Goal: Navigation & Orientation: Find specific page/section

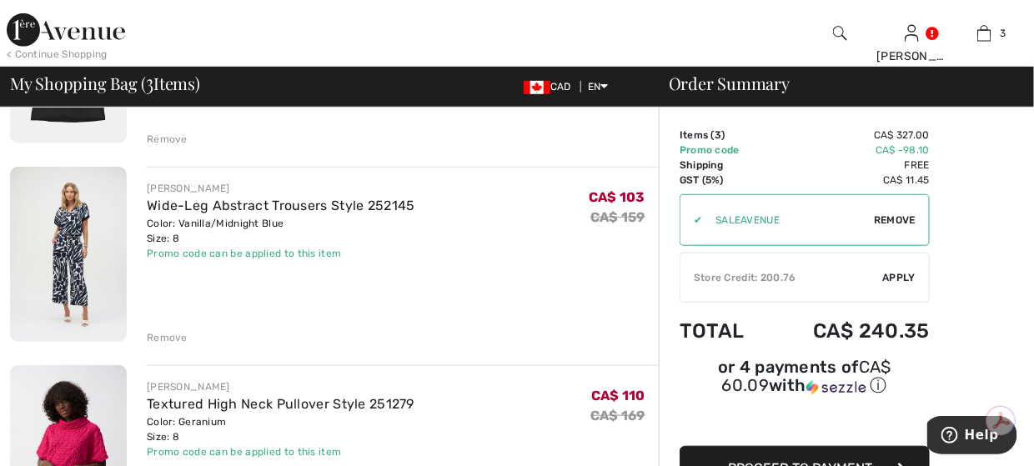
scroll to position [250, 0]
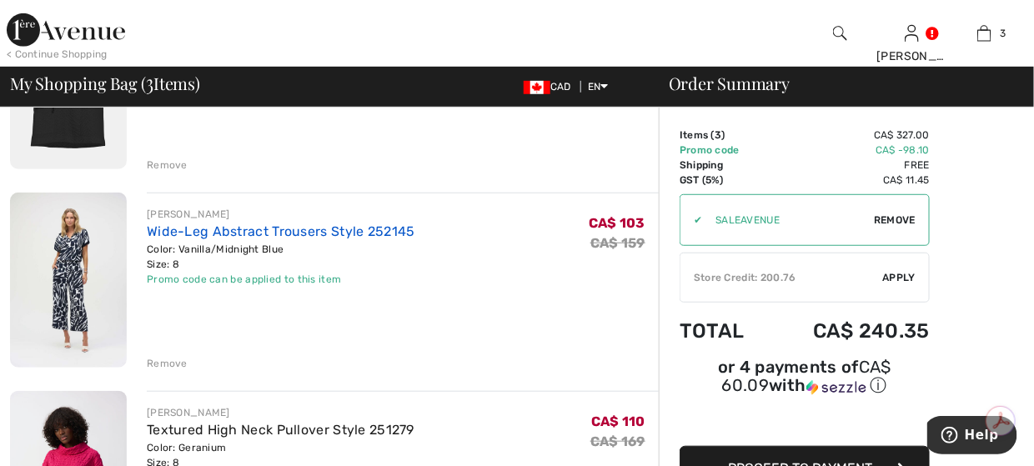
click at [334, 225] on link "Wide-Leg Abstract Trousers Style 252145" at bounding box center [281, 232] width 269 height 16
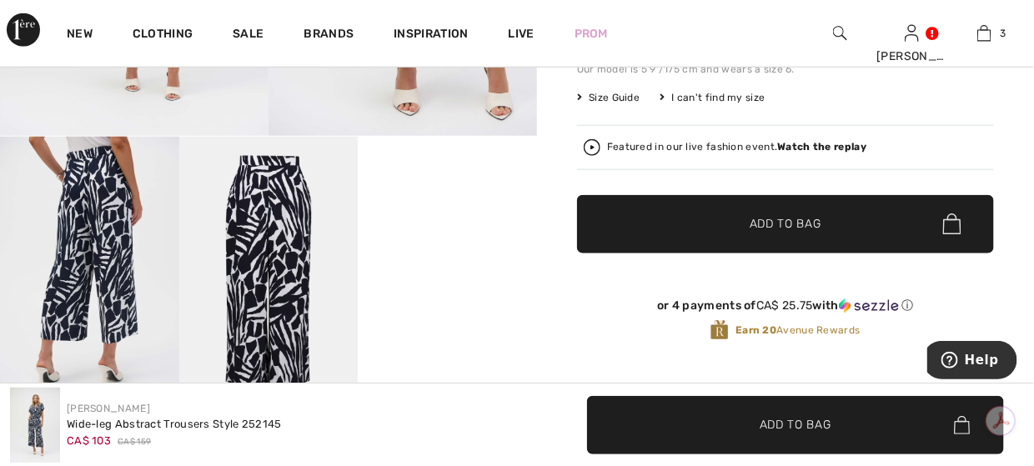
scroll to position [334, 0]
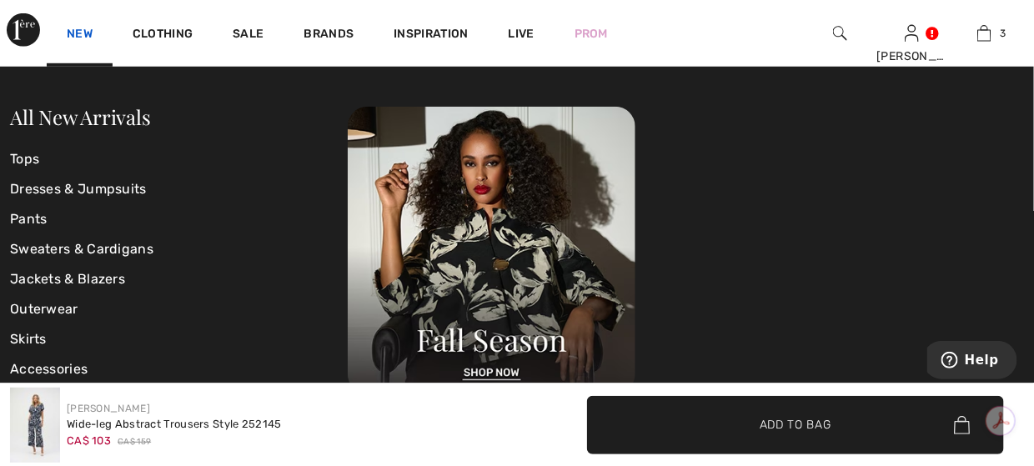
click at [80, 32] on link "New" at bounding box center [80, 36] width 26 height 18
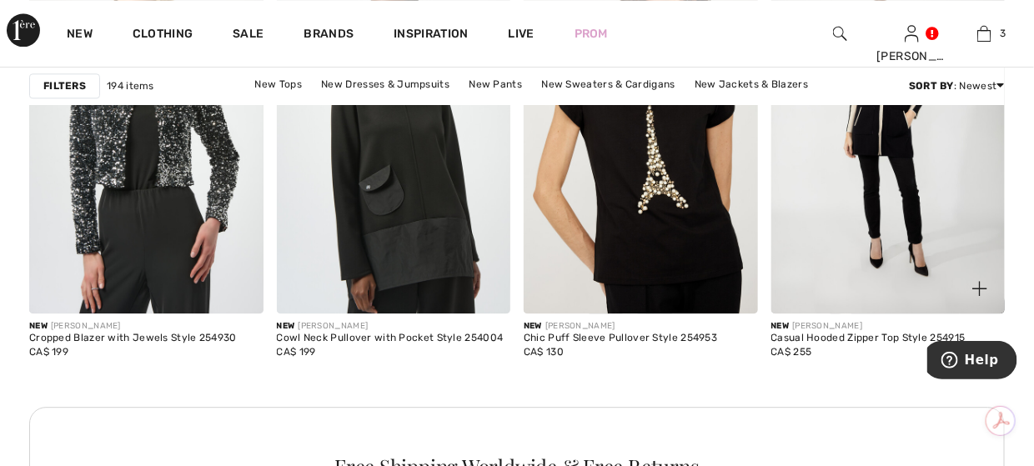
scroll to position [3170, 0]
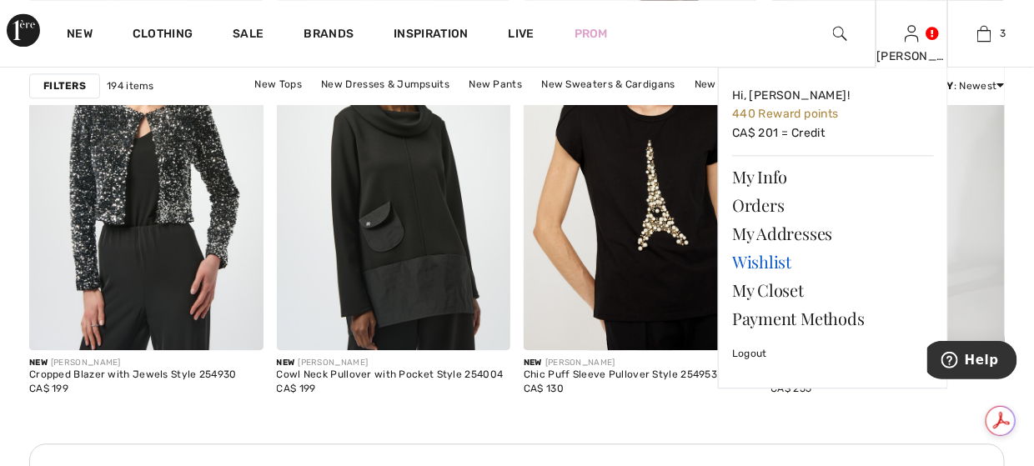
click at [760, 267] on link "Wishlist" at bounding box center [833, 262] width 202 height 28
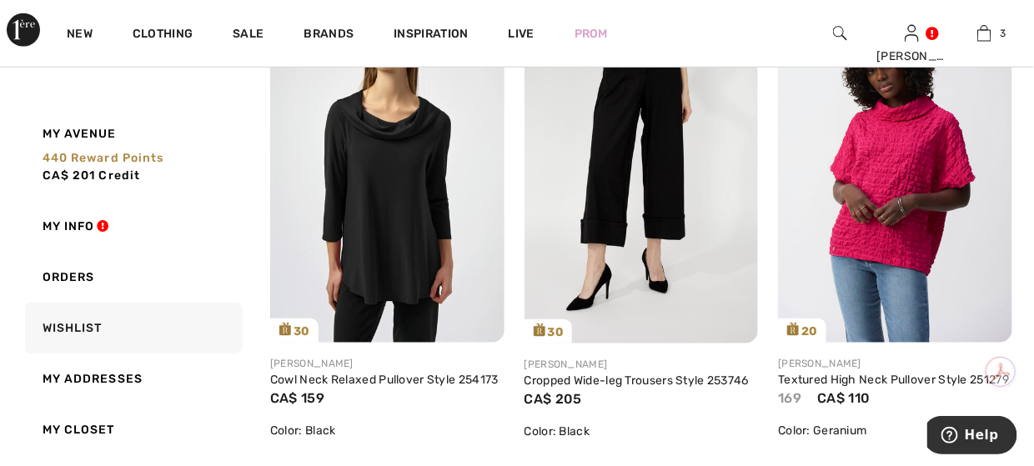
scroll to position [2302, 0]
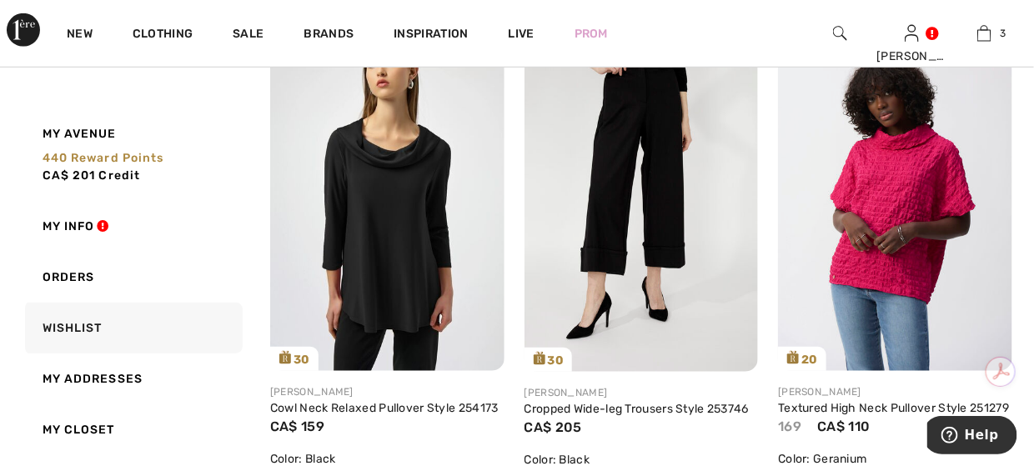
click at [619, 166] on img at bounding box center [642, 196] width 234 height 351
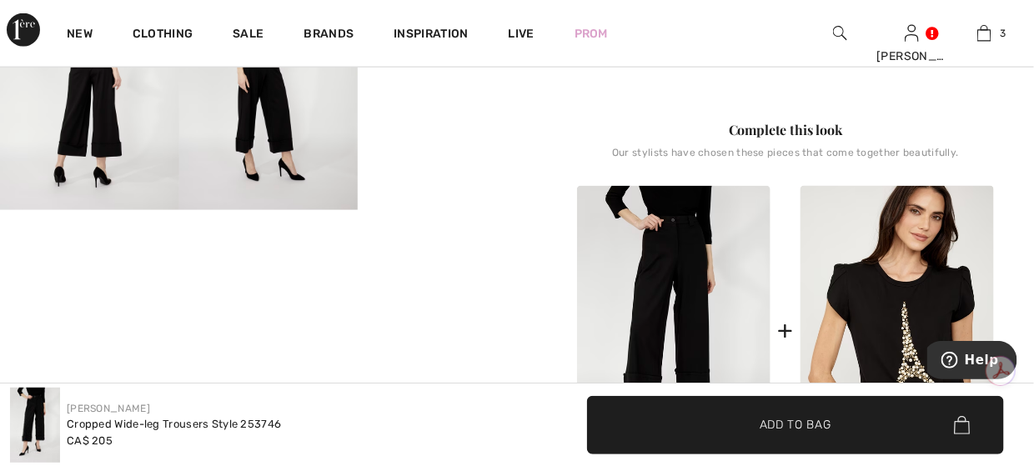
scroll to position [500, 0]
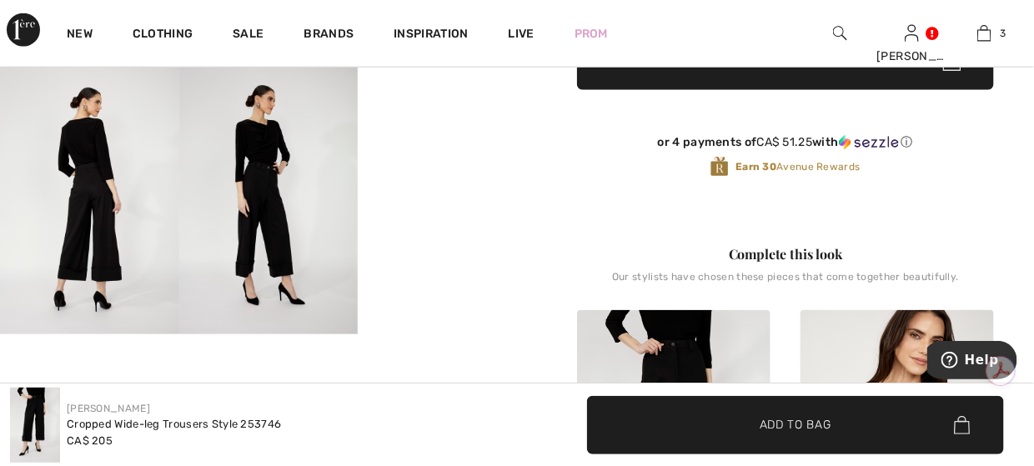
click at [445, 156] on video "Your browser does not support the video tag." at bounding box center [447, 111] width 179 height 89
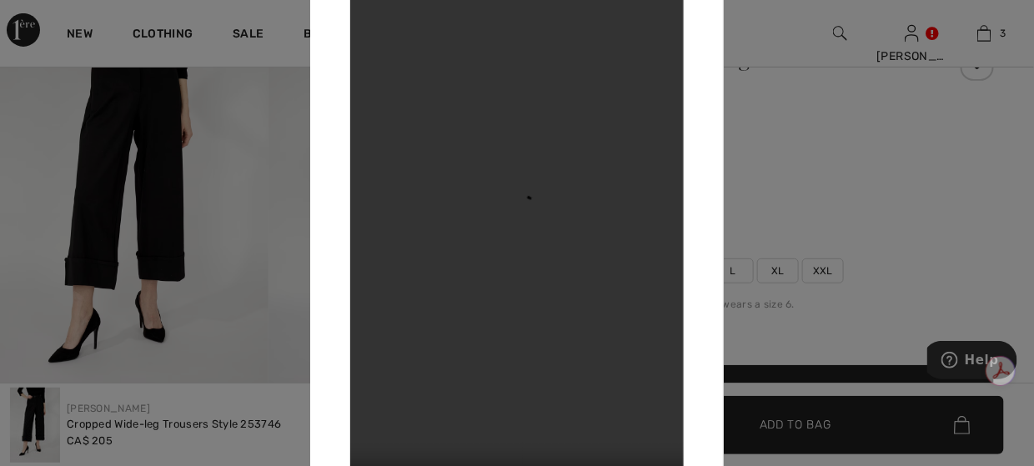
scroll to position [417, 0]
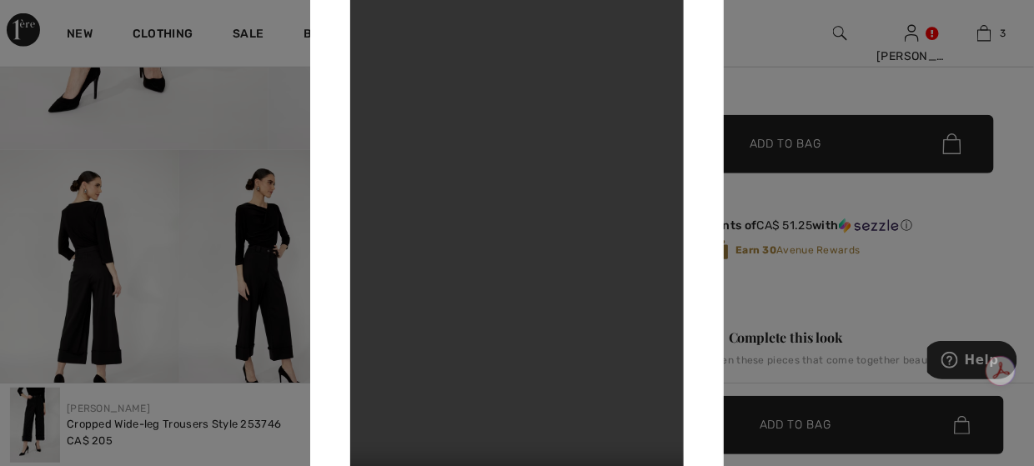
click at [83, 231] on div at bounding box center [517, 233] width 1034 height 466
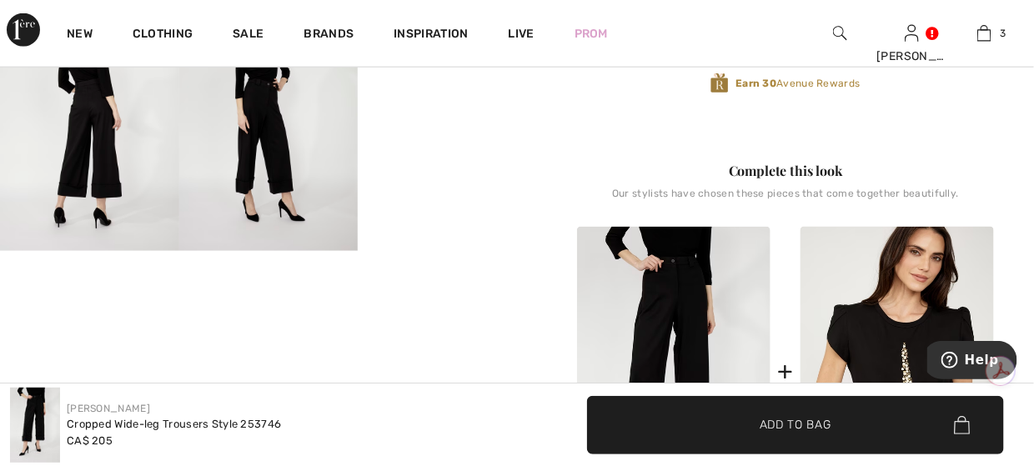
click at [97, 142] on img at bounding box center [89, 117] width 179 height 269
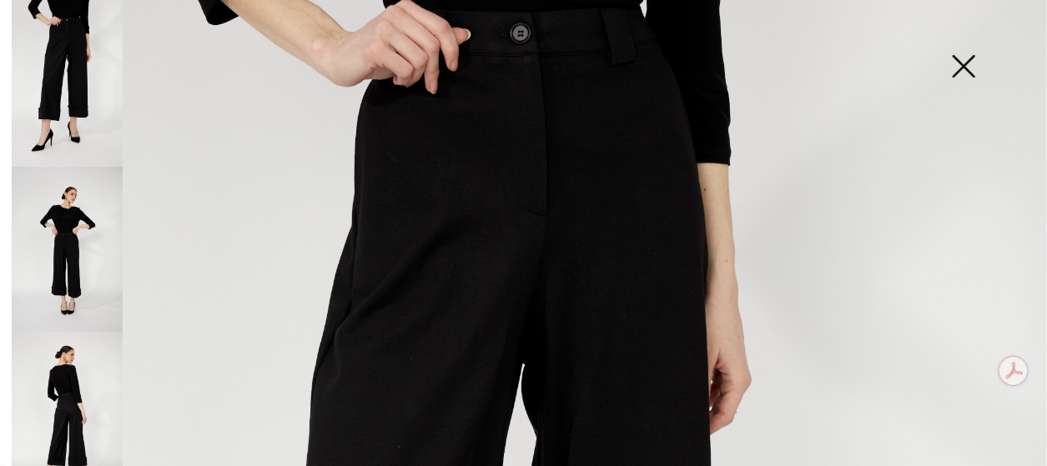
scroll to position [167, 0]
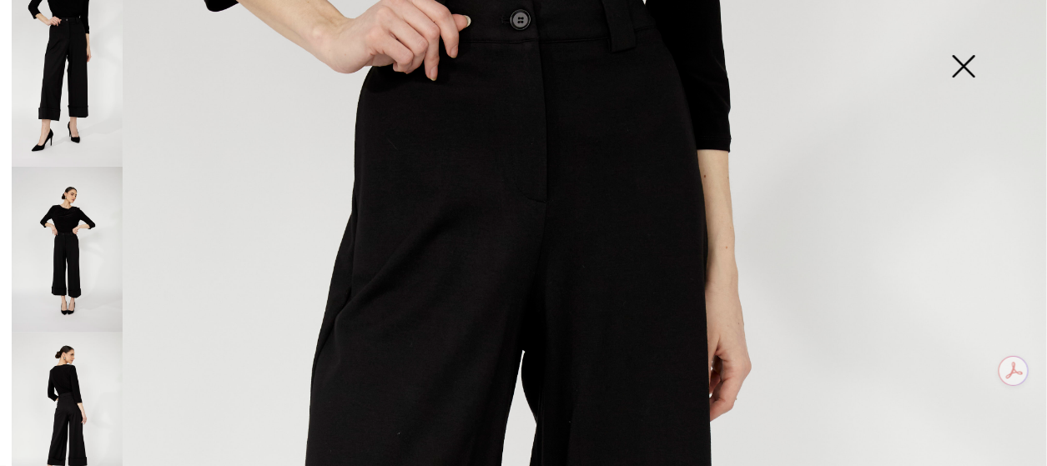
click at [52, 370] on img at bounding box center [67, 416] width 111 height 167
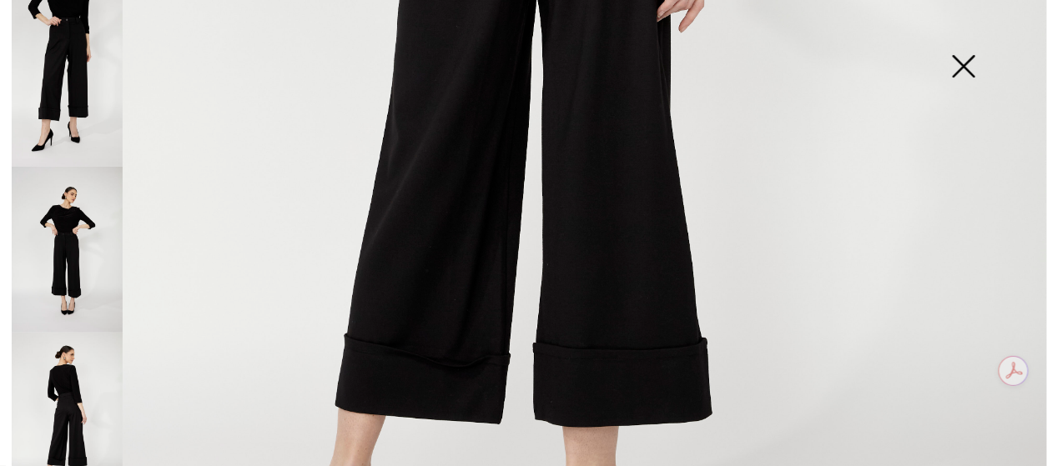
scroll to position [1001, 0]
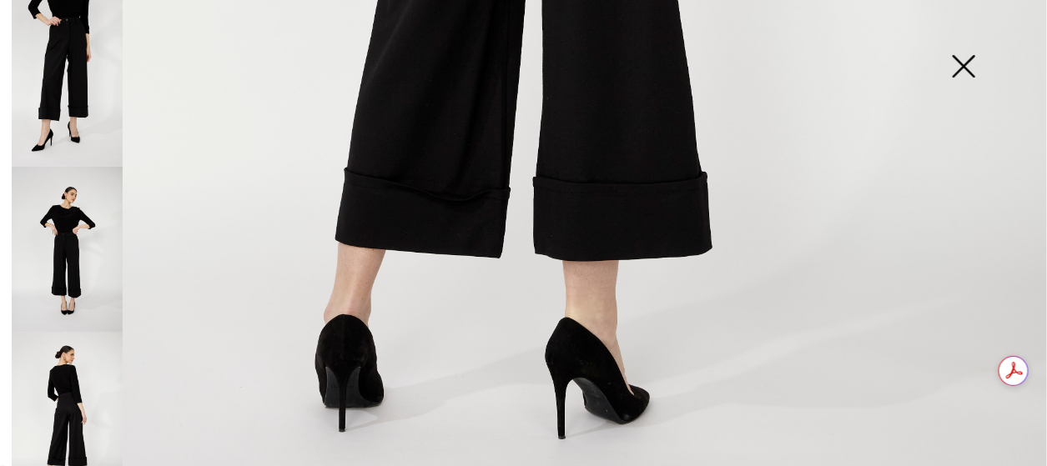
click at [973, 69] on img at bounding box center [963, 68] width 83 height 86
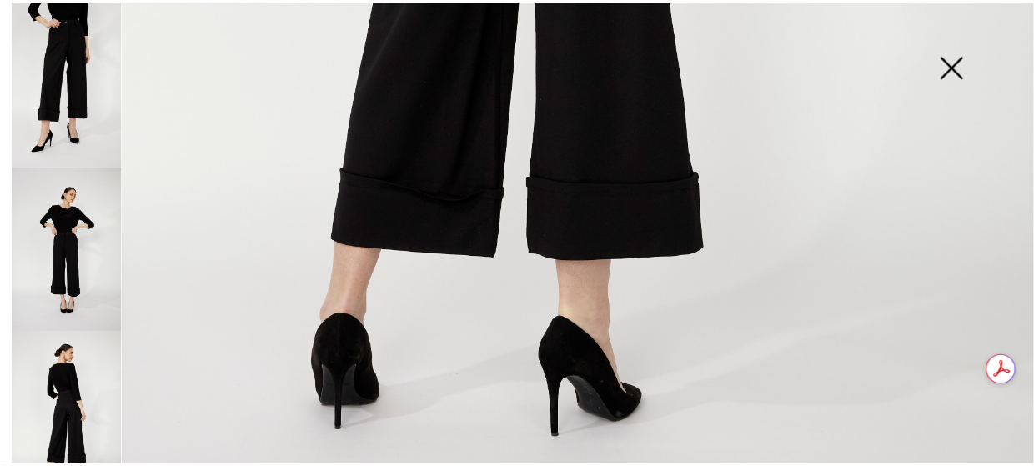
scroll to position [584, 0]
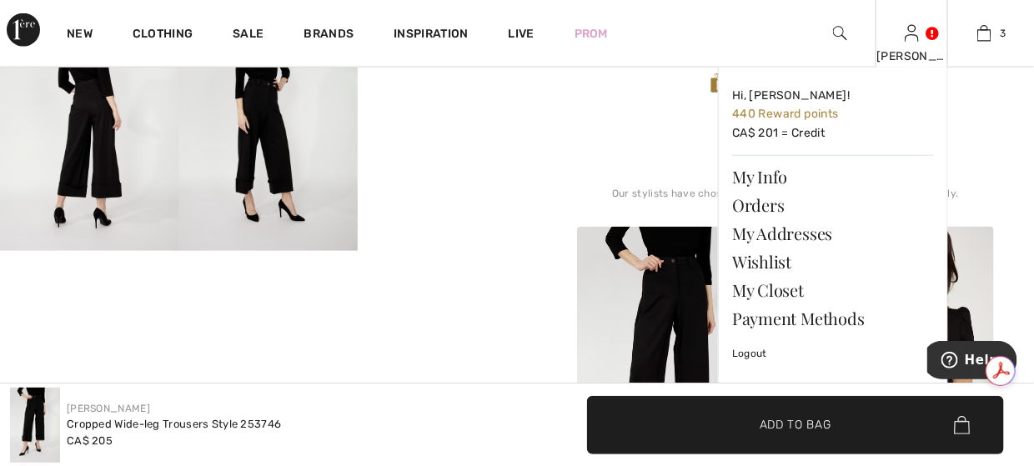
click at [922, 43] on div "Cheryl Hi, Cheryl! 440 Reward points CA$ 201 = Credit My Info Orders My Address…" at bounding box center [912, 33] width 73 height 67
click at [769, 262] on link "Wishlist" at bounding box center [833, 262] width 202 height 28
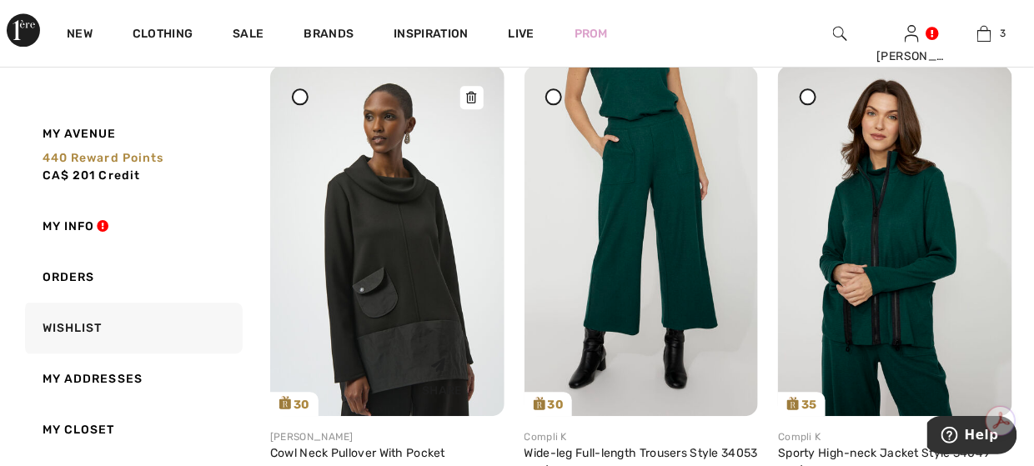
scroll to position [1335, 0]
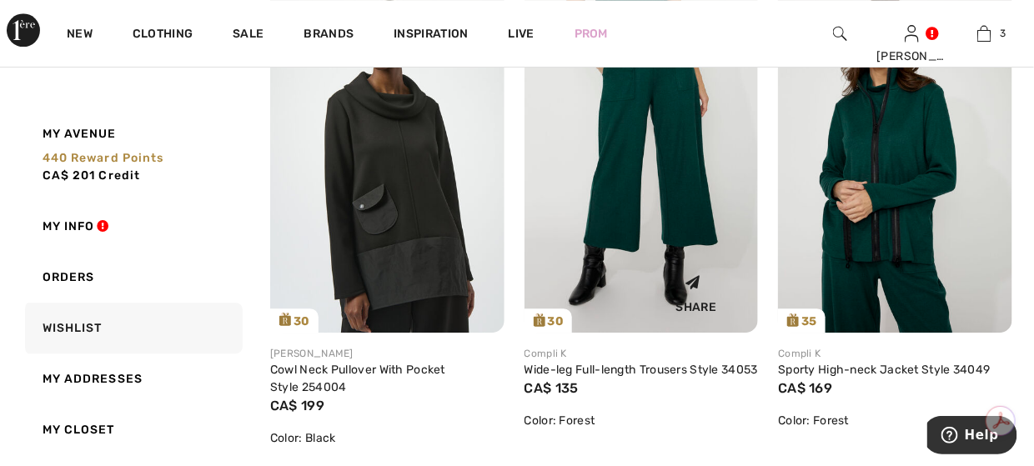
click at [625, 158] on img at bounding box center [642, 157] width 234 height 351
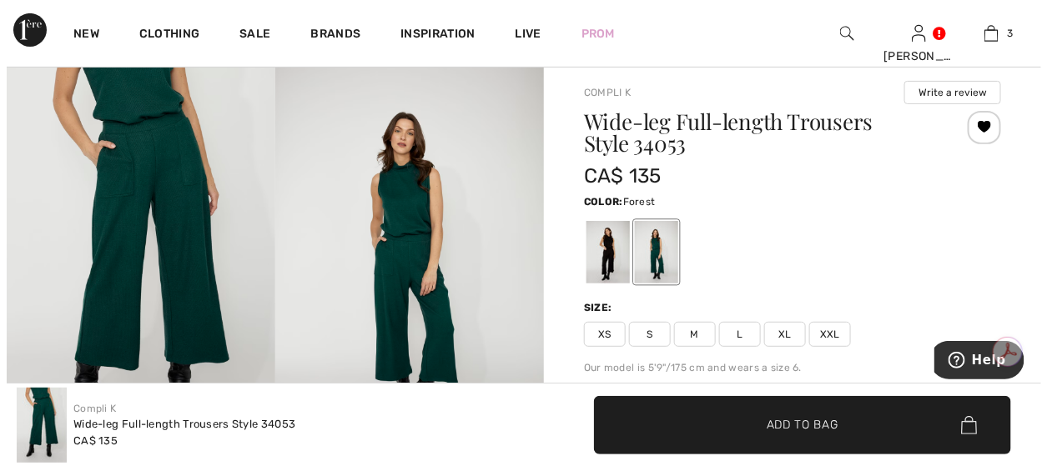
scroll to position [83, 0]
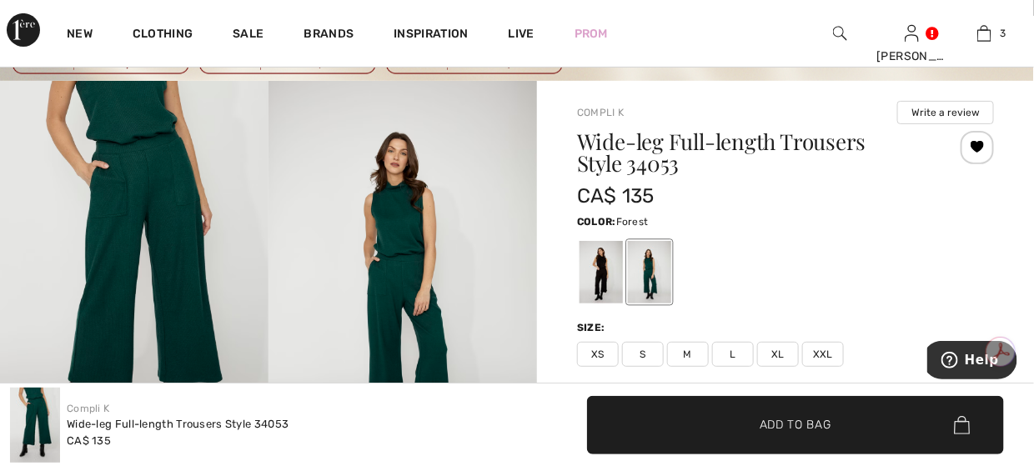
click at [144, 178] on img at bounding box center [134, 282] width 269 height 403
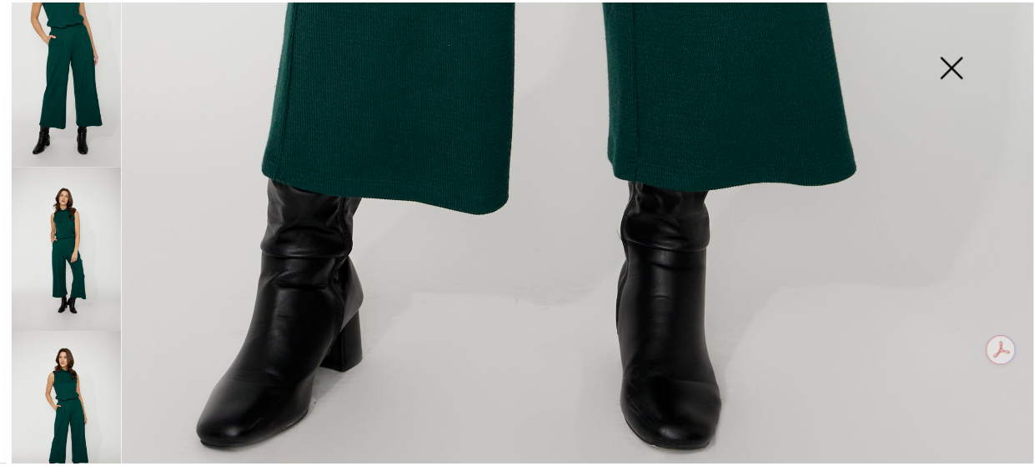
scroll to position [1001, 0]
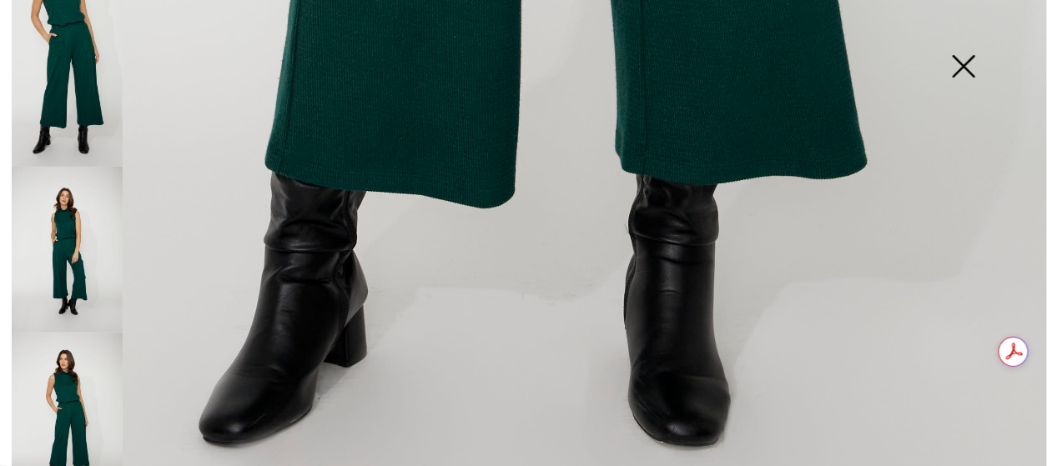
click at [969, 68] on img at bounding box center [963, 68] width 83 height 86
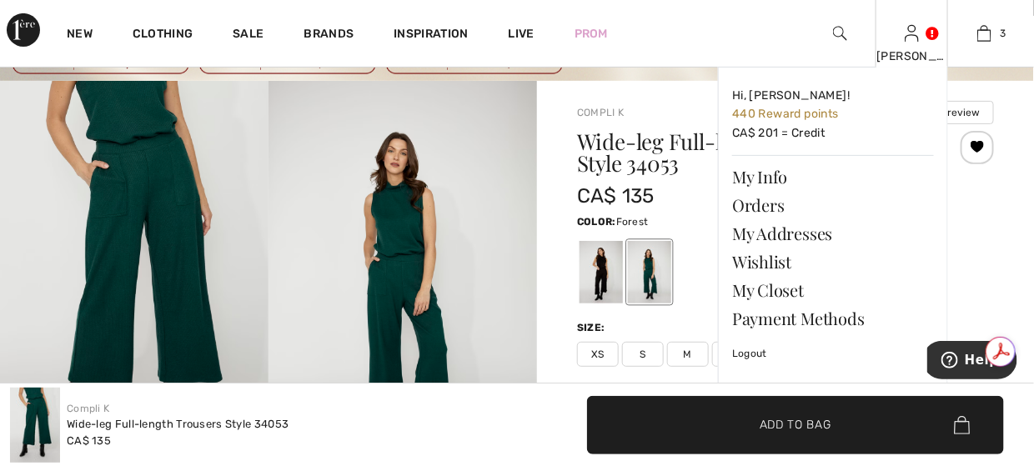
click at [900, 49] on div "[PERSON_NAME]" at bounding box center [912, 57] width 71 height 18
click at [777, 262] on link "Wishlist" at bounding box center [833, 262] width 202 height 28
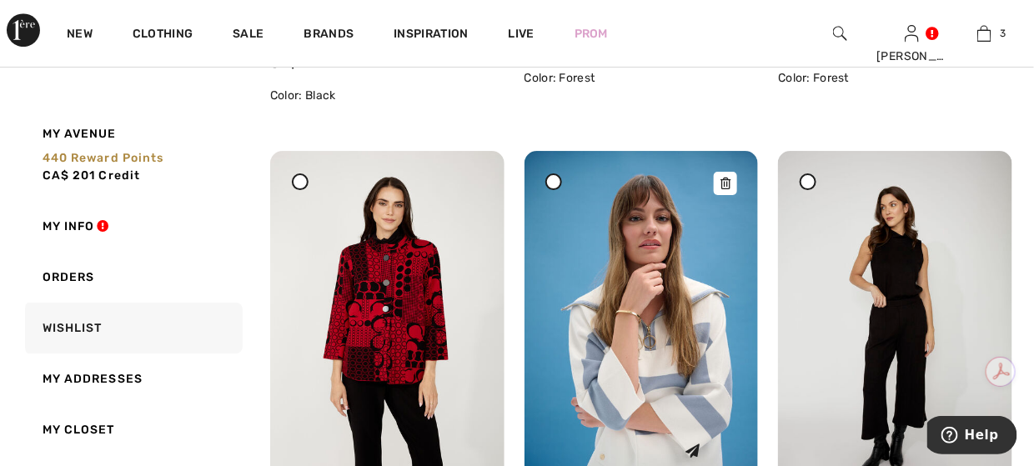
scroll to position [1668, 0]
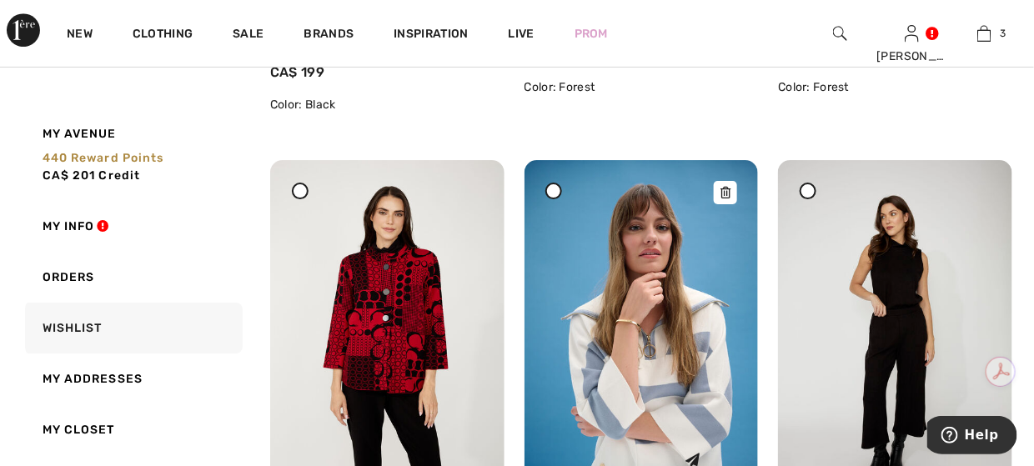
click at [731, 187] on icon at bounding box center [726, 193] width 10 height 12
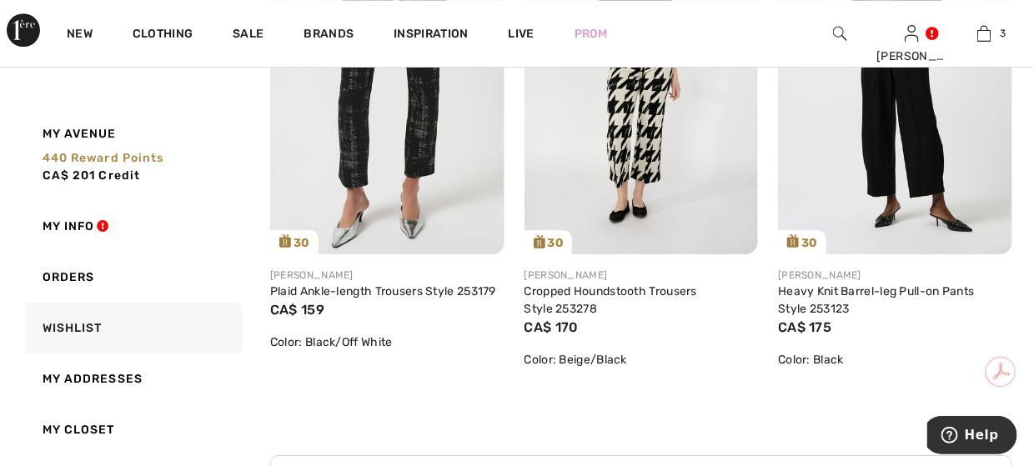
scroll to position [3420, 0]
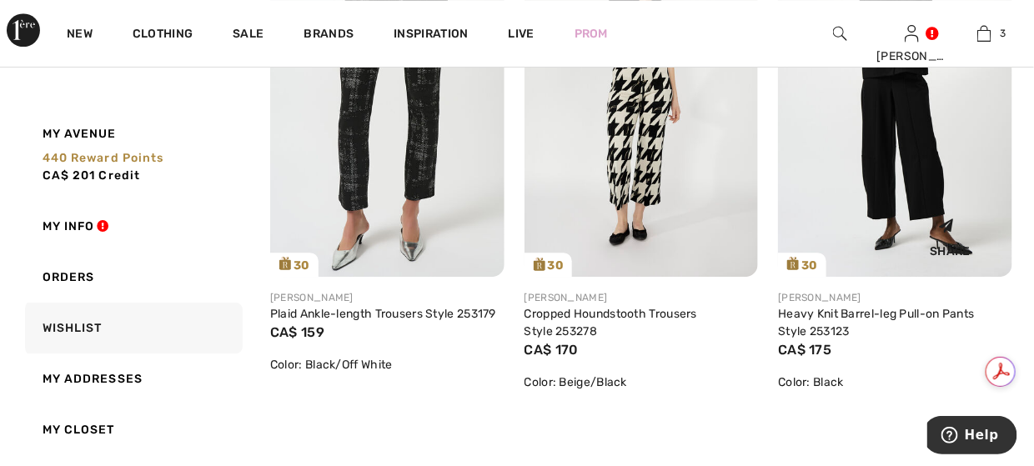
click at [872, 124] on img at bounding box center [895, 101] width 234 height 350
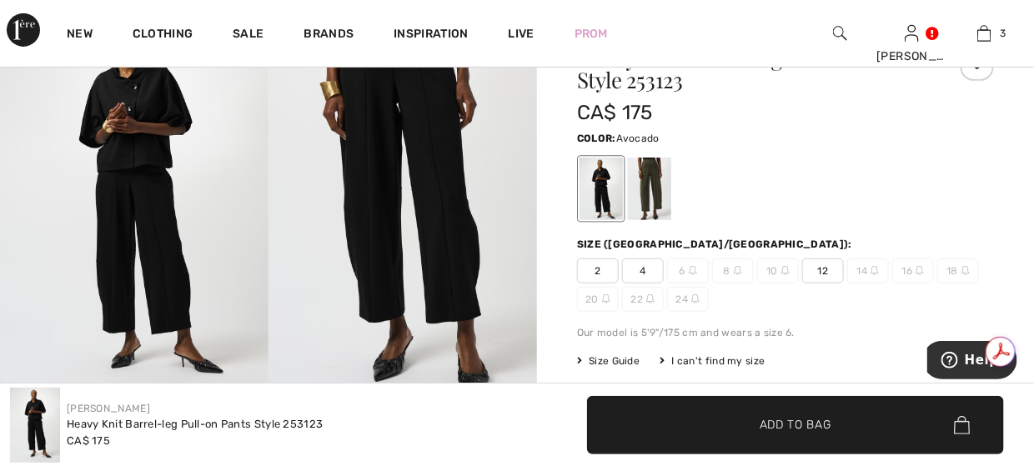
click at [646, 182] on div at bounding box center [649, 189] width 43 height 63
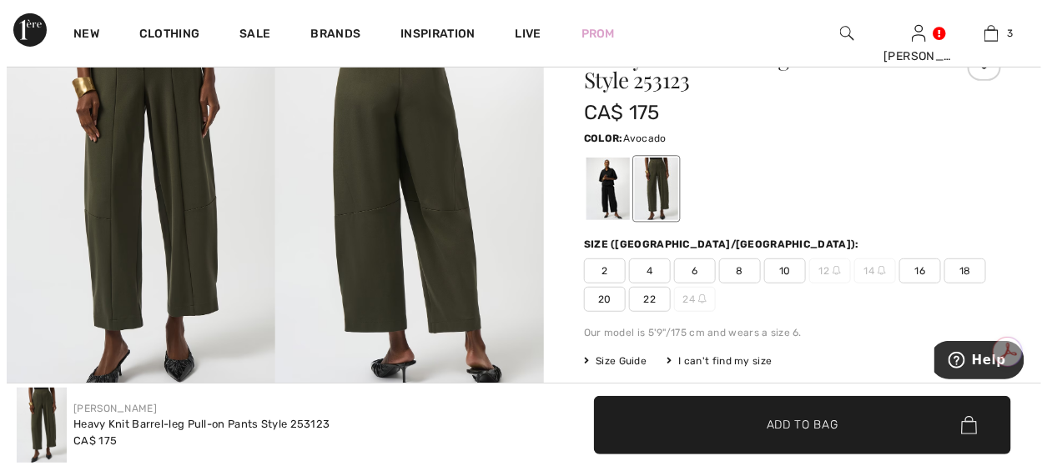
scroll to position [83, 0]
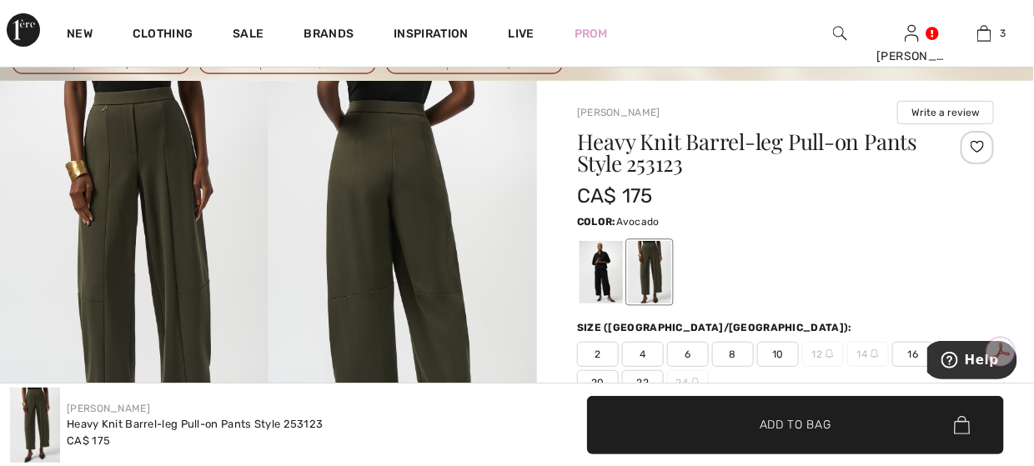
click at [442, 158] on img at bounding box center [403, 282] width 269 height 403
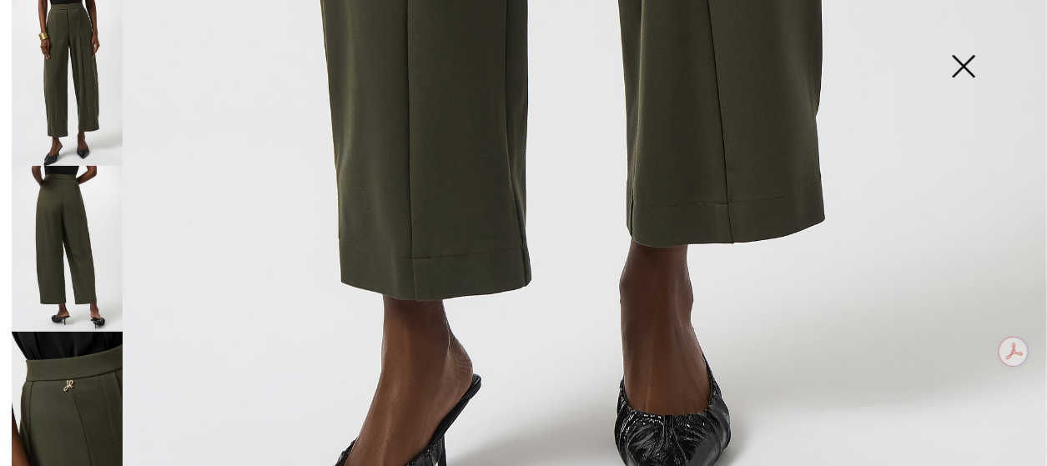
scroll to position [1084, 0]
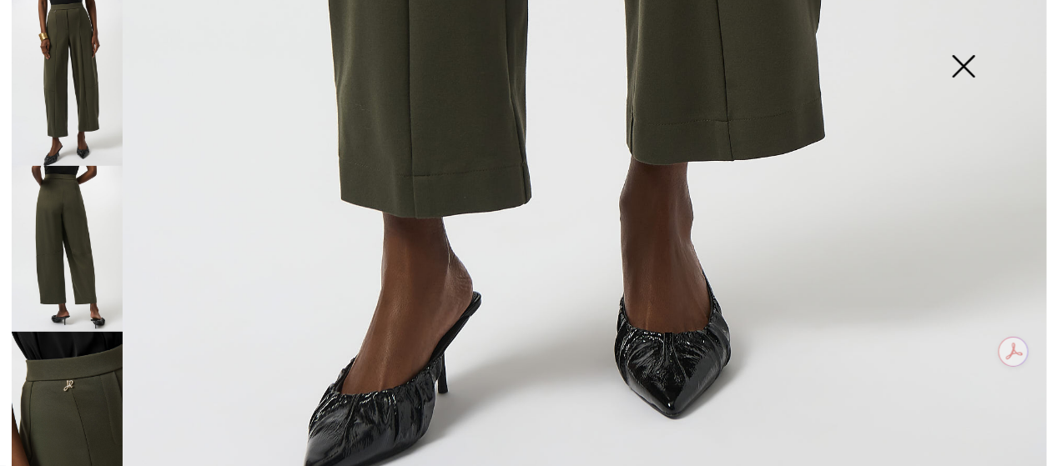
click at [64, 189] on img at bounding box center [67, 249] width 111 height 166
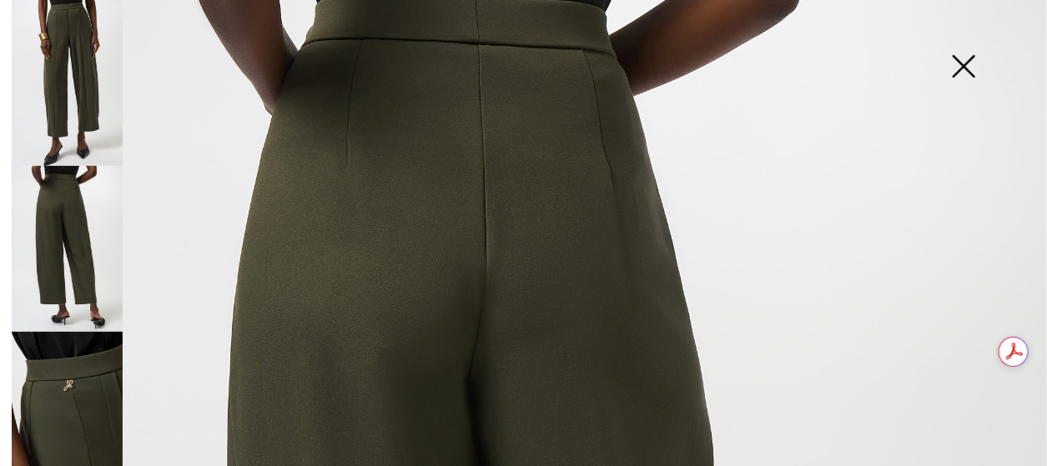
scroll to position [0, 0]
